Goal: Task Accomplishment & Management: Use online tool/utility

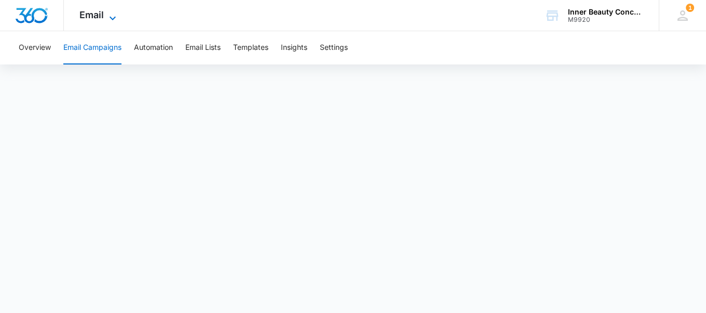
click at [96, 13] on span "Email" at bounding box center [91, 14] width 24 height 11
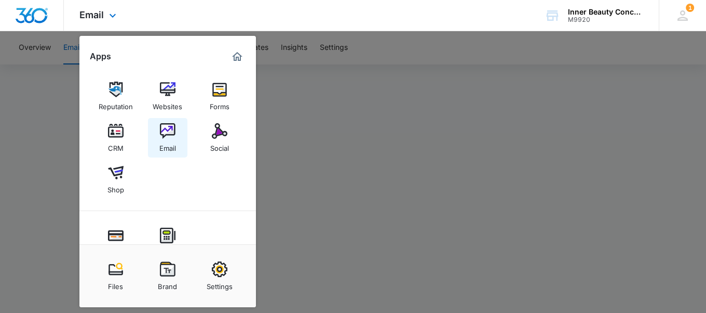
click at [159, 144] on div "Email" at bounding box center [167, 145] width 17 height 13
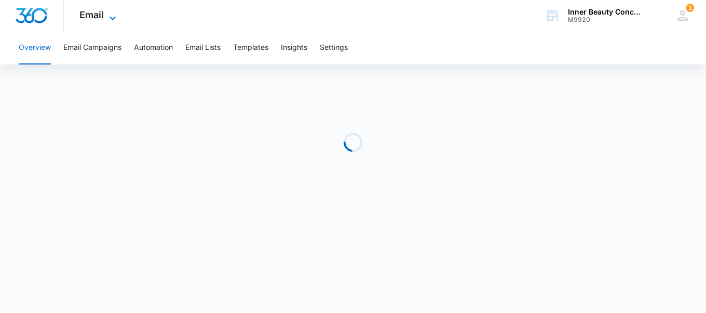
click at [107, 12] on icon at bounding box center [112, 18] width 12 height 12
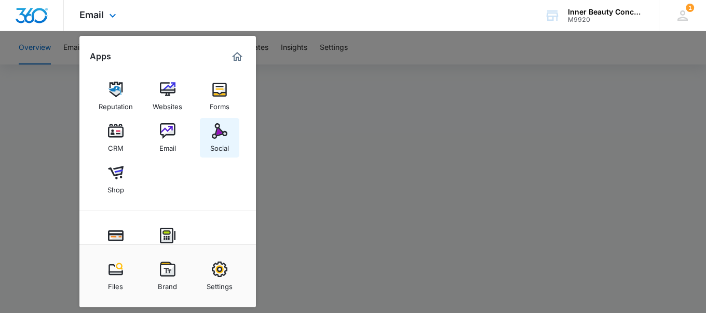
click at [221, 141] on div "Social" at bounding box center [219, 145] width 19 height 13
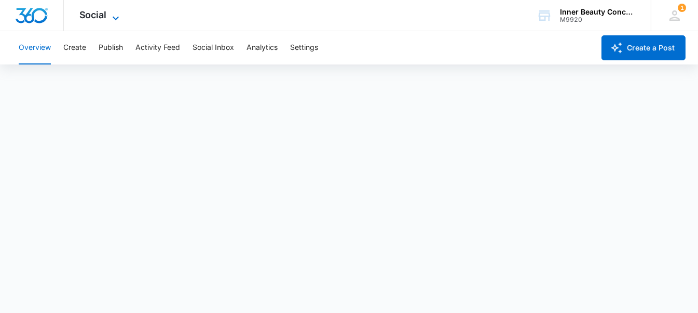
click at [113, 21] on icon at bounding box center [116, 18] width 12 height 12
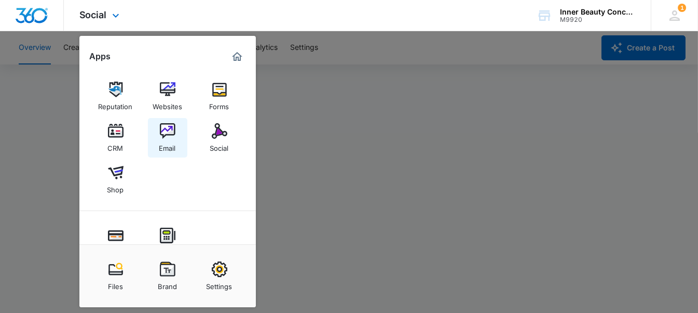
click at [174, 134] on img at bounding box center [168, 131] width 16 height 16
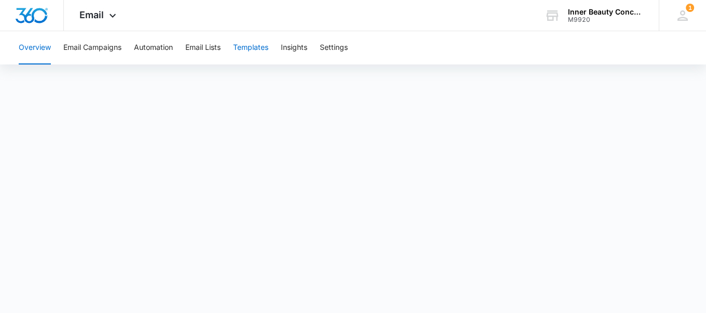
click at [267, 63] on button "Templates" at bounding box center [250, 47] width 35 height 33
click at [39, 54] on button "Overview" at bounding box center [35, 47] width 32 height 33
